Goal: Information Seeking & Learning: Learn about a topic

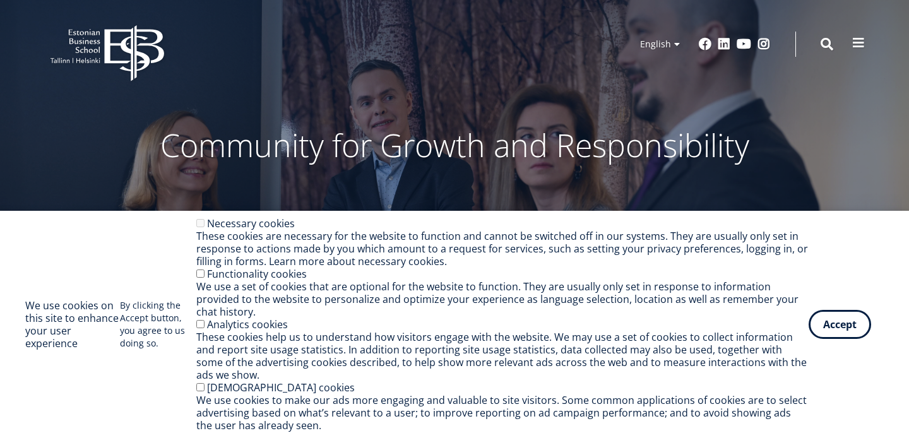
click at [857, 48] on span at bounding box center [858, 43] width 13 height 13
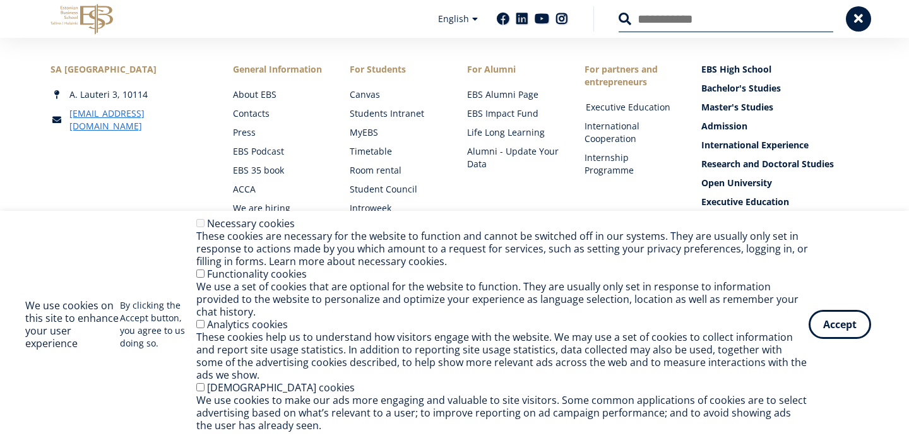
click at [614, 109] on link "Executive Education" at bounding box center [632, 107] width 92 height 13
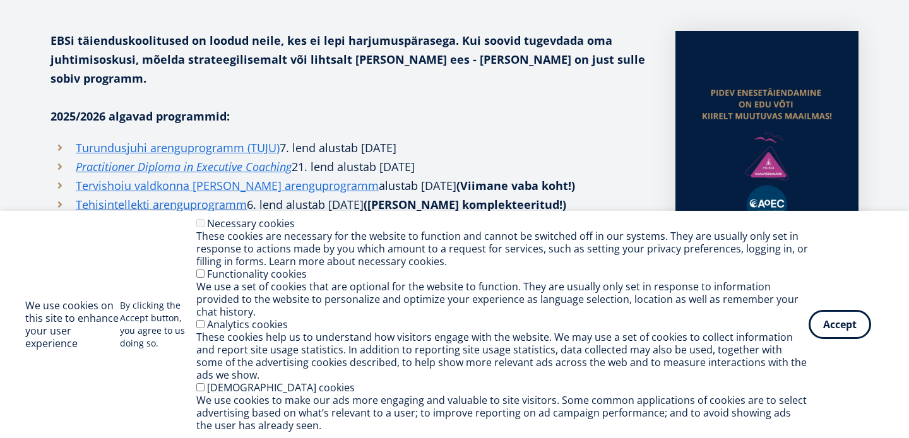
scroll to position [330, 0]
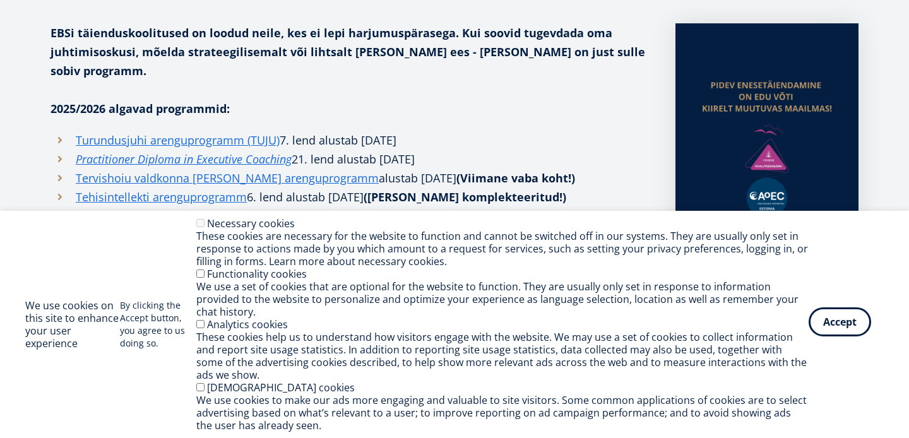
click at [837, 337] on button "Accept" at bounding box center [840, 321] width 63 height 29
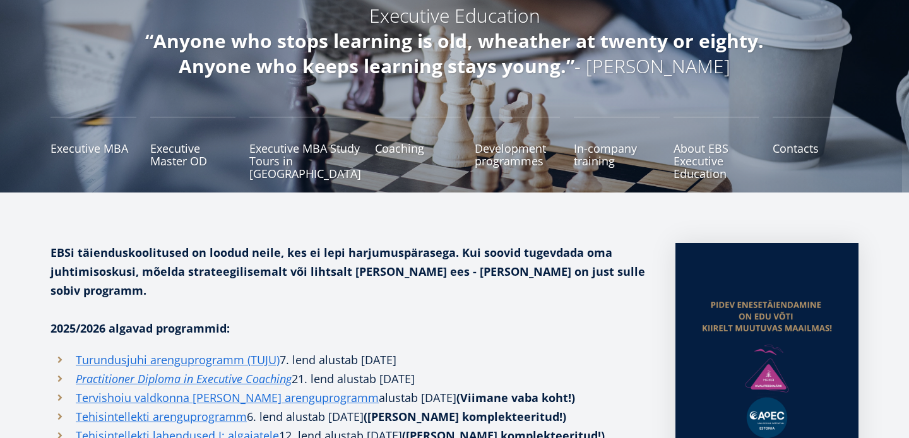
scroll to position [0, 0]
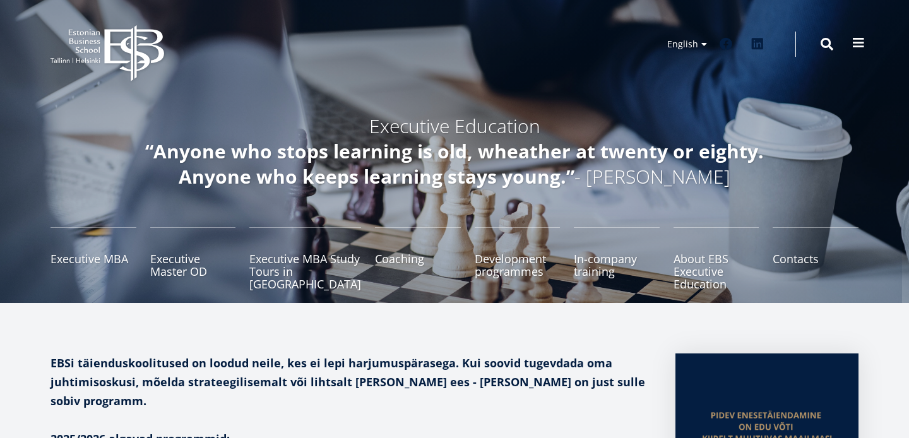
click at [868, 47] on button at bounding box center [858, 42] width 25 height 25
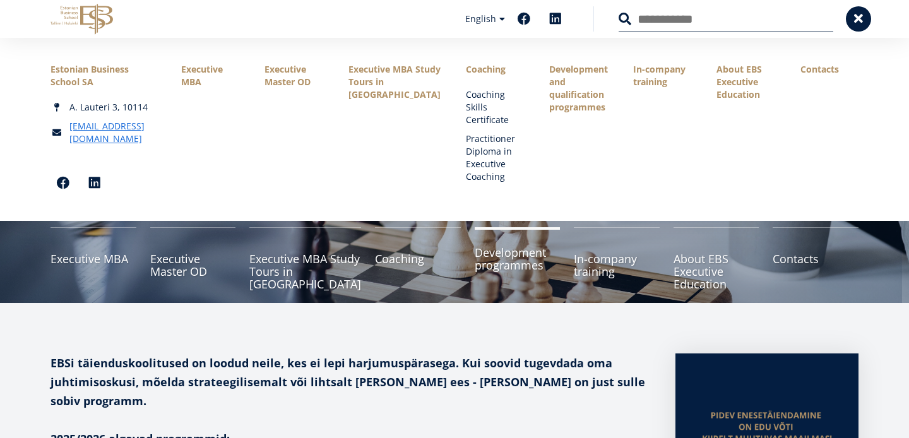
click at [511, 271] on link "Development programmes" at bounding box center [518, 258] width 86 height 63
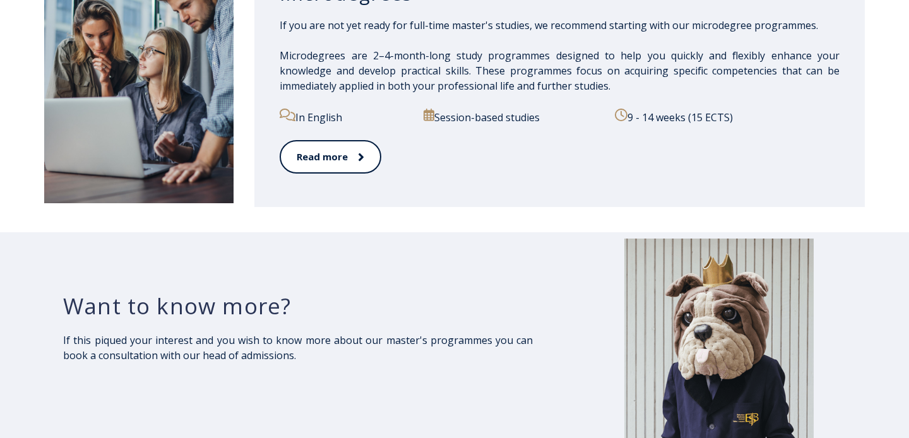
scroll to position [2040, 0]
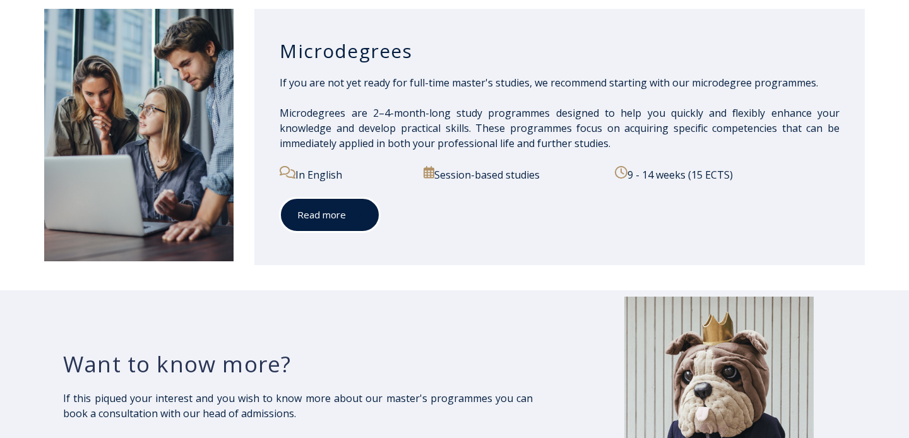
click at [352, 213] on span at bounding box center [354, 215] width 16 height 13
